Goal: Navigation & Orientation: Find specific page/section

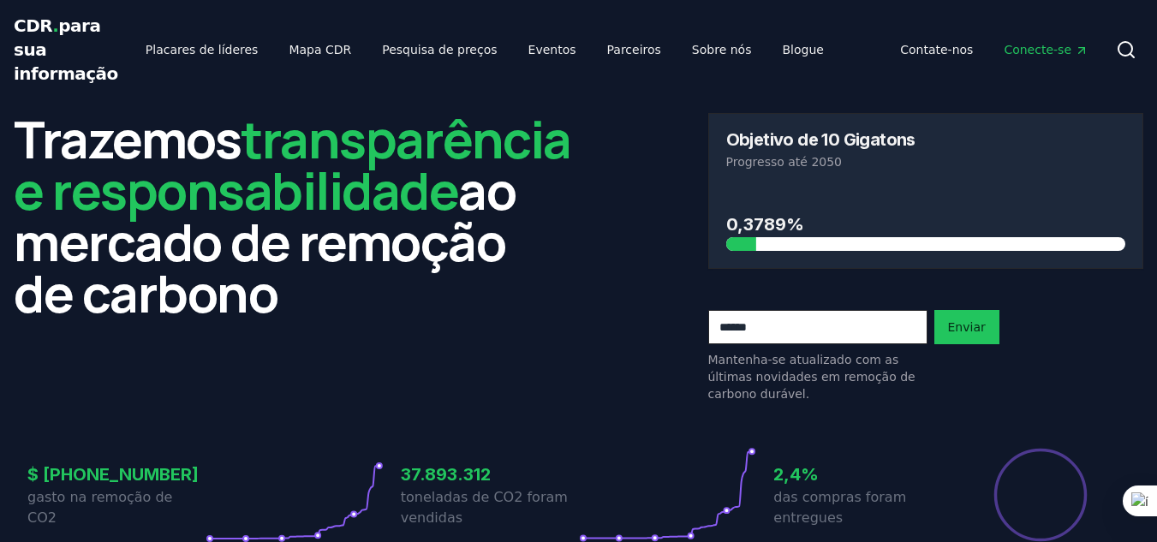
scroll to position [226, 0]
click at [194, 48] on font "Placares de líderes" at bounding box center [202, 50] width 113 height 14
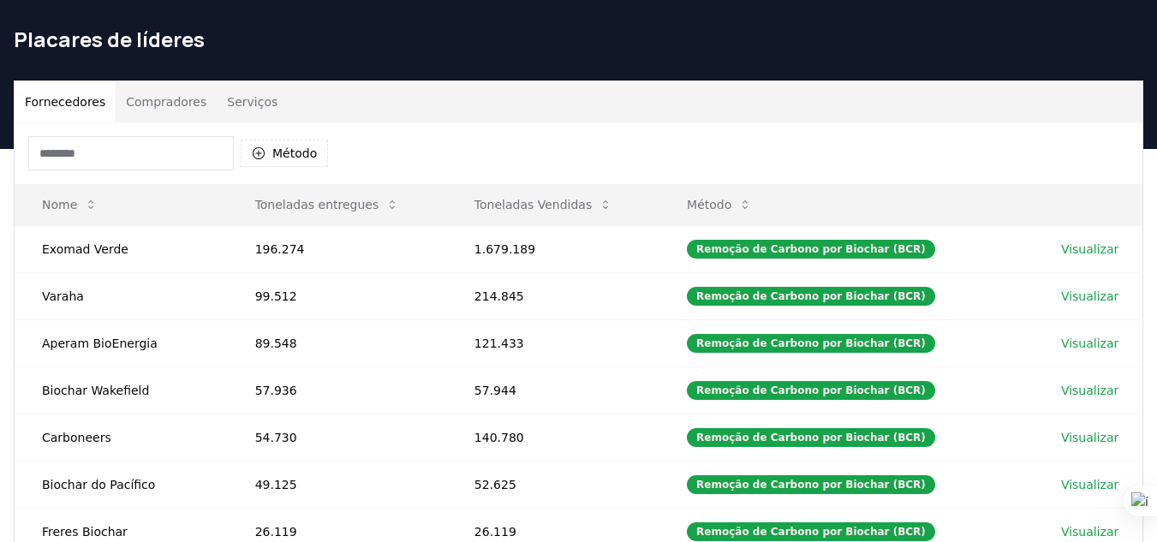
scroll to position [86, 0]
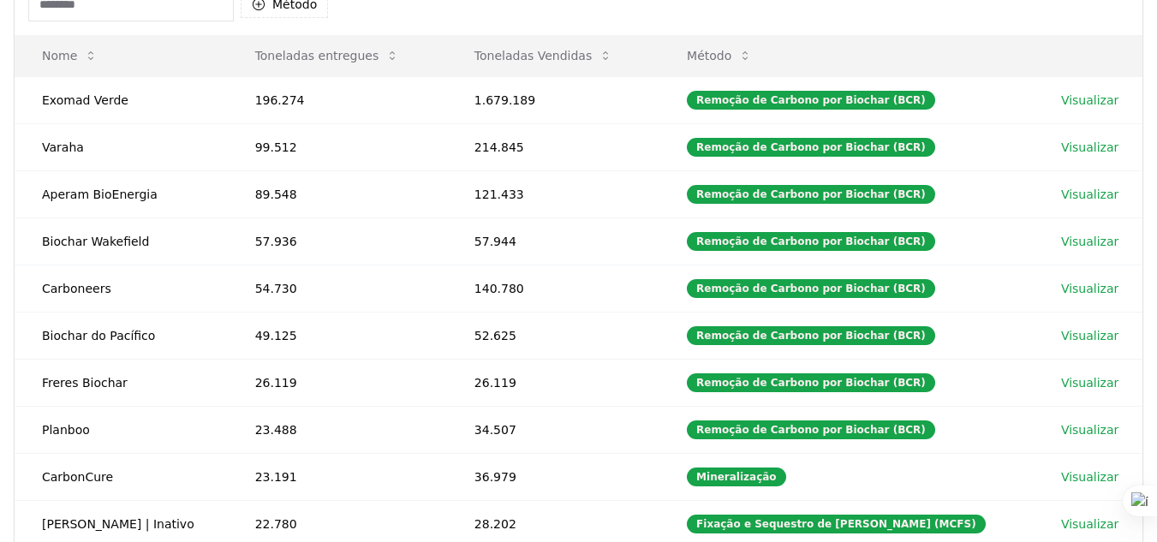
drag, startPoint x: 0, startPoint y: 276, endPoint x: 5, endPoint y: 303, distance: 27.9
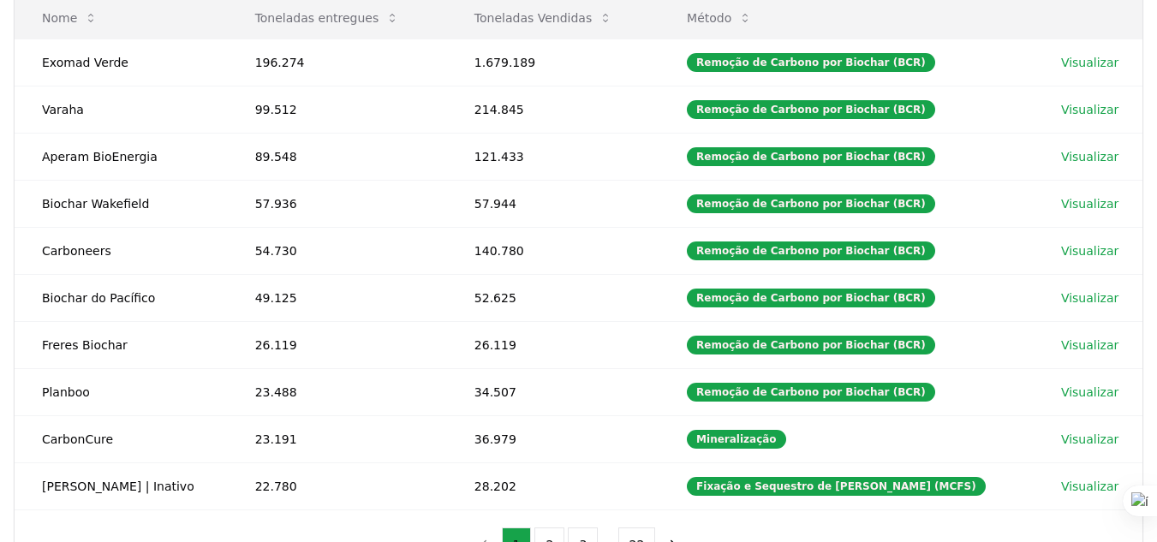
scroll to position [278, 0]
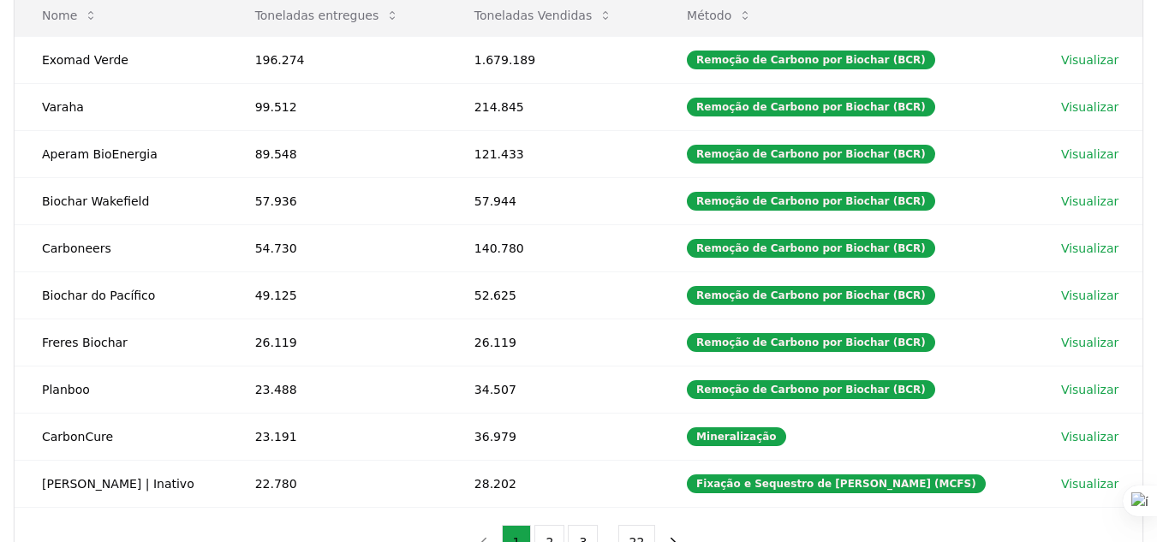
drag, startPoint x: 5, startPoint y: 303, endPoint x: 9, endPoint y: 324, distance: 21.0
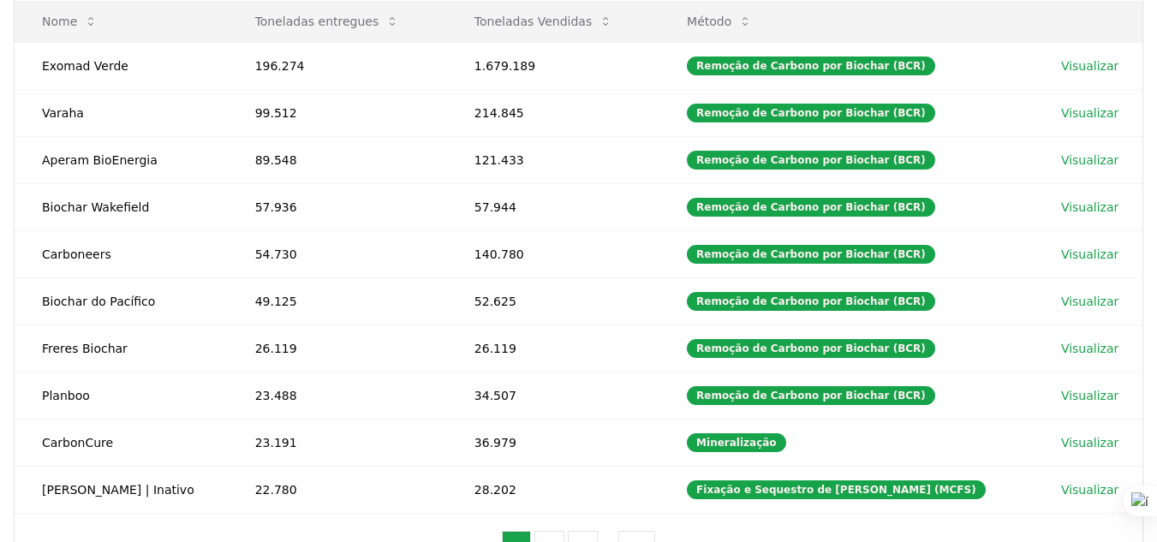
drag, startPoint x: 9, startPoint y: 322, endPoint x: 10, endPoint y: 304, distance: 18.1
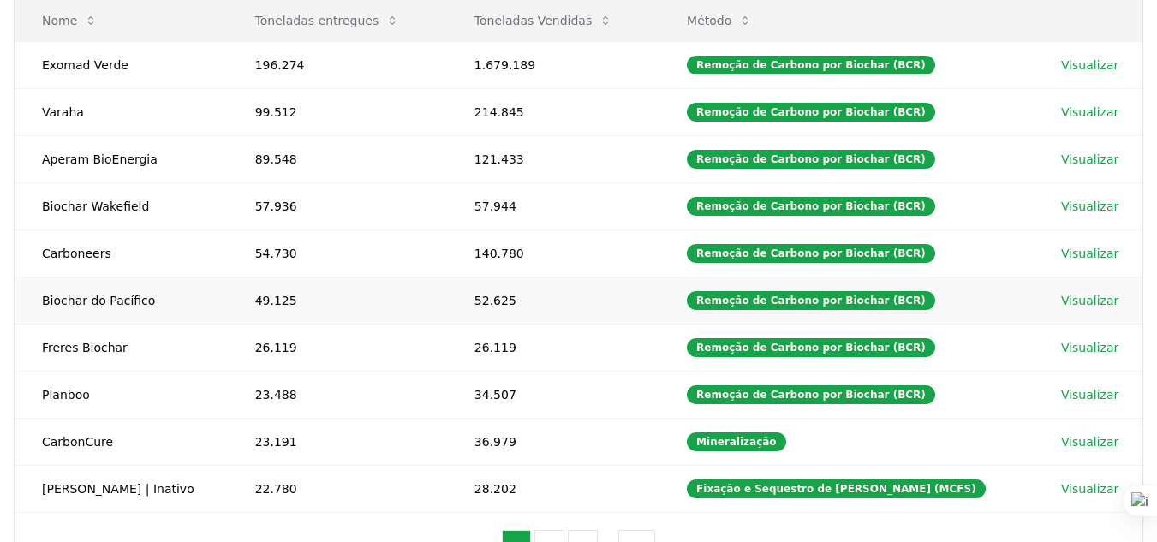
scroll to position [276, 0]
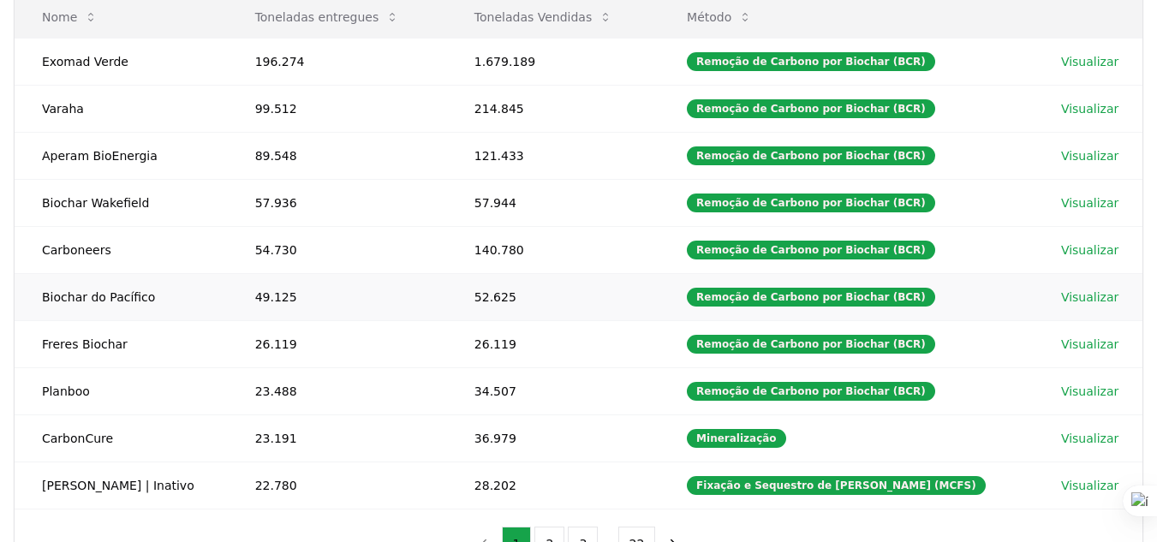
drag, startPoint x: 19, startPoint y: 312, endPoint x: 24, endPoint y: 320, distance: 9.3
